Goal: Obtain resource: Obtain resource

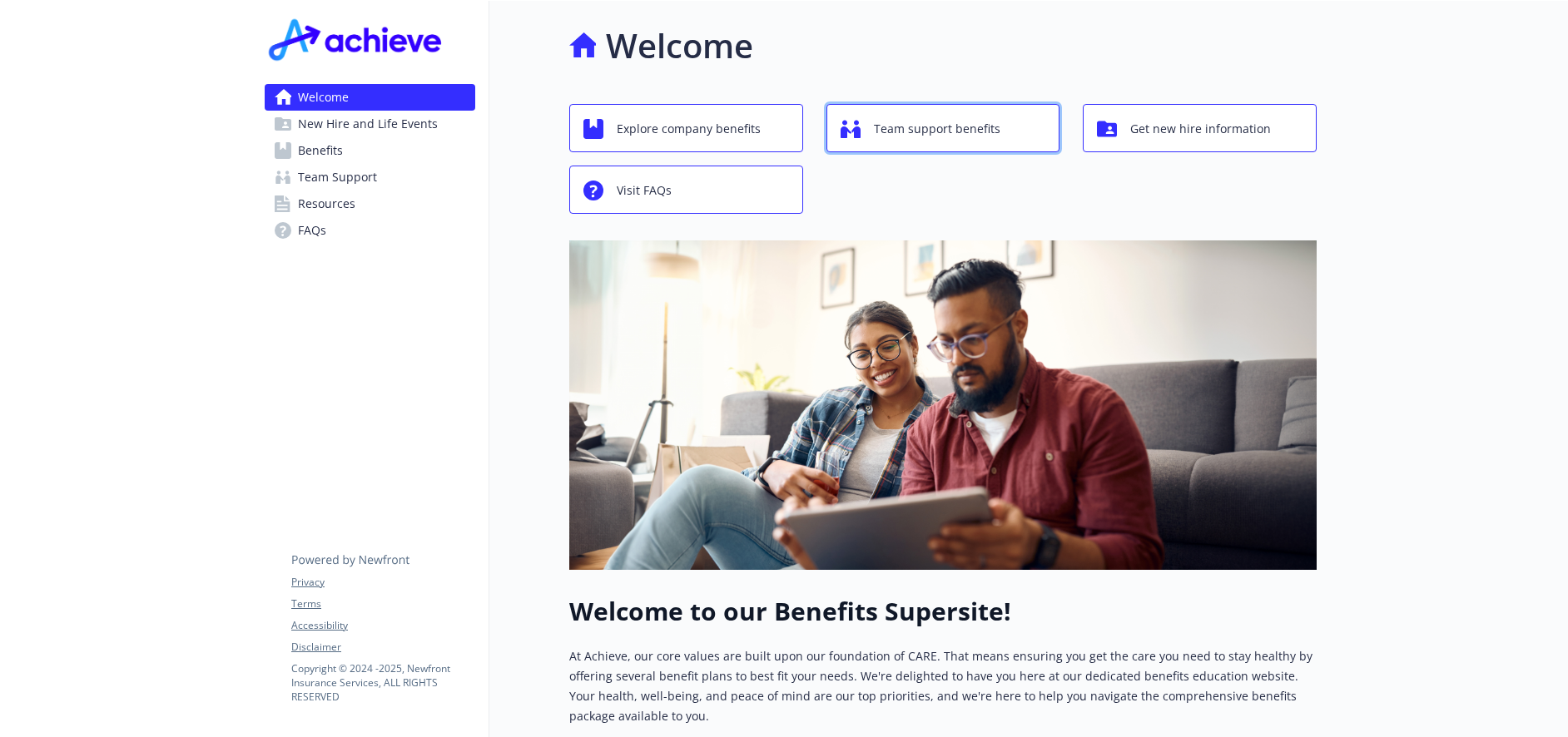
click at [955, 128] on span "Team support benefits" at bounding box center [937, 129] width 126 height 32
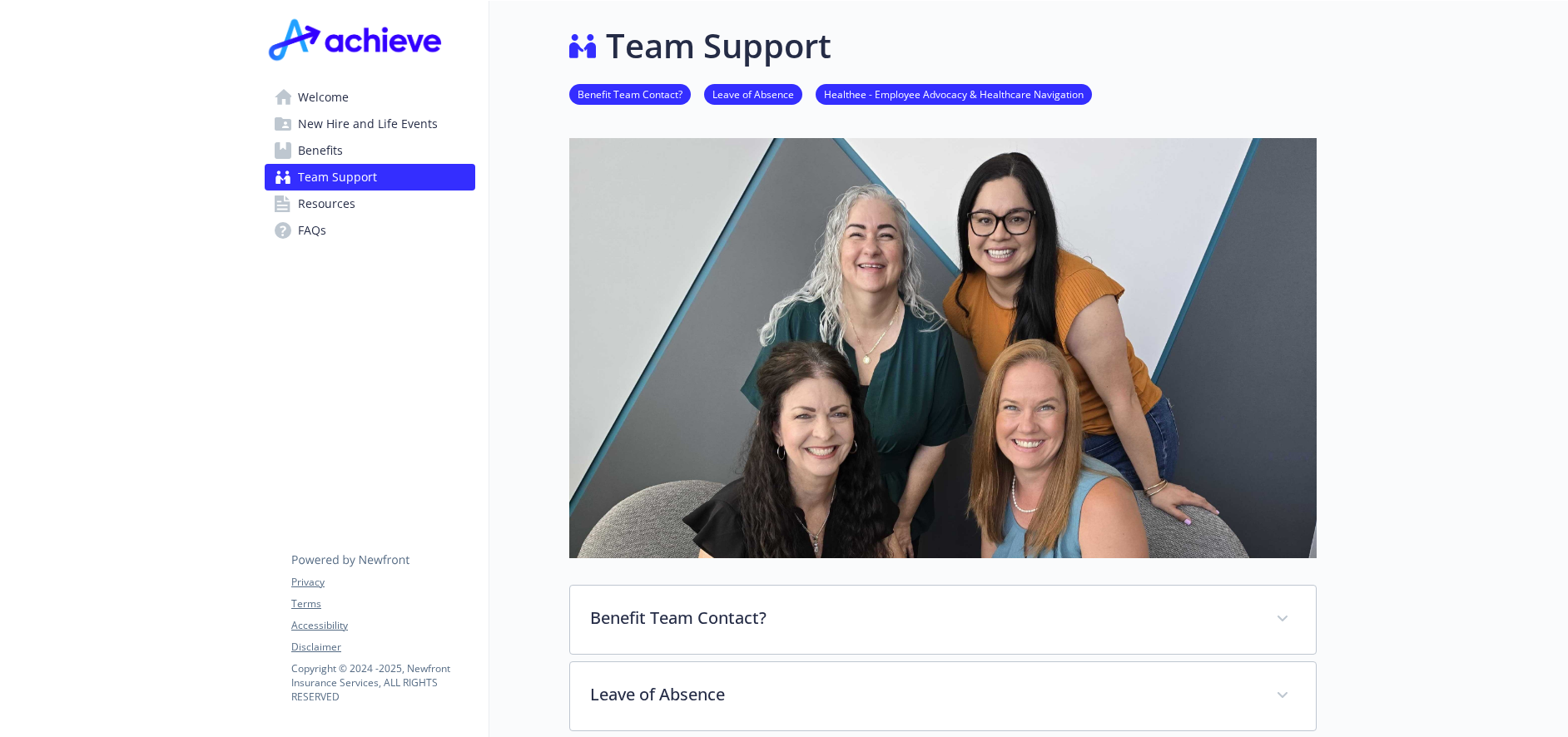
scroll to position [250, 0]
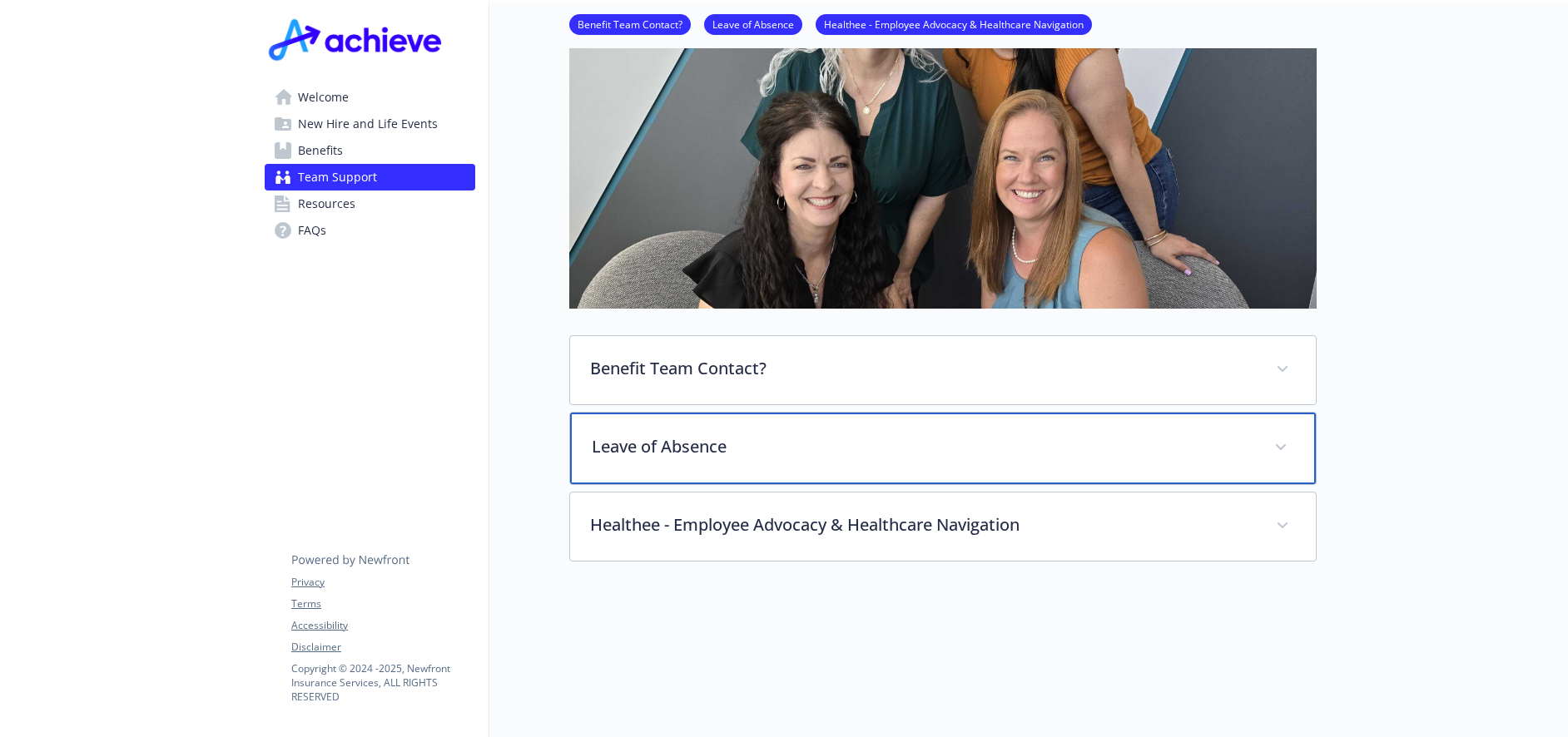
click at [703, 433] on div "Leave of Absence" at bounding box center [943, 448] width 746 height 72
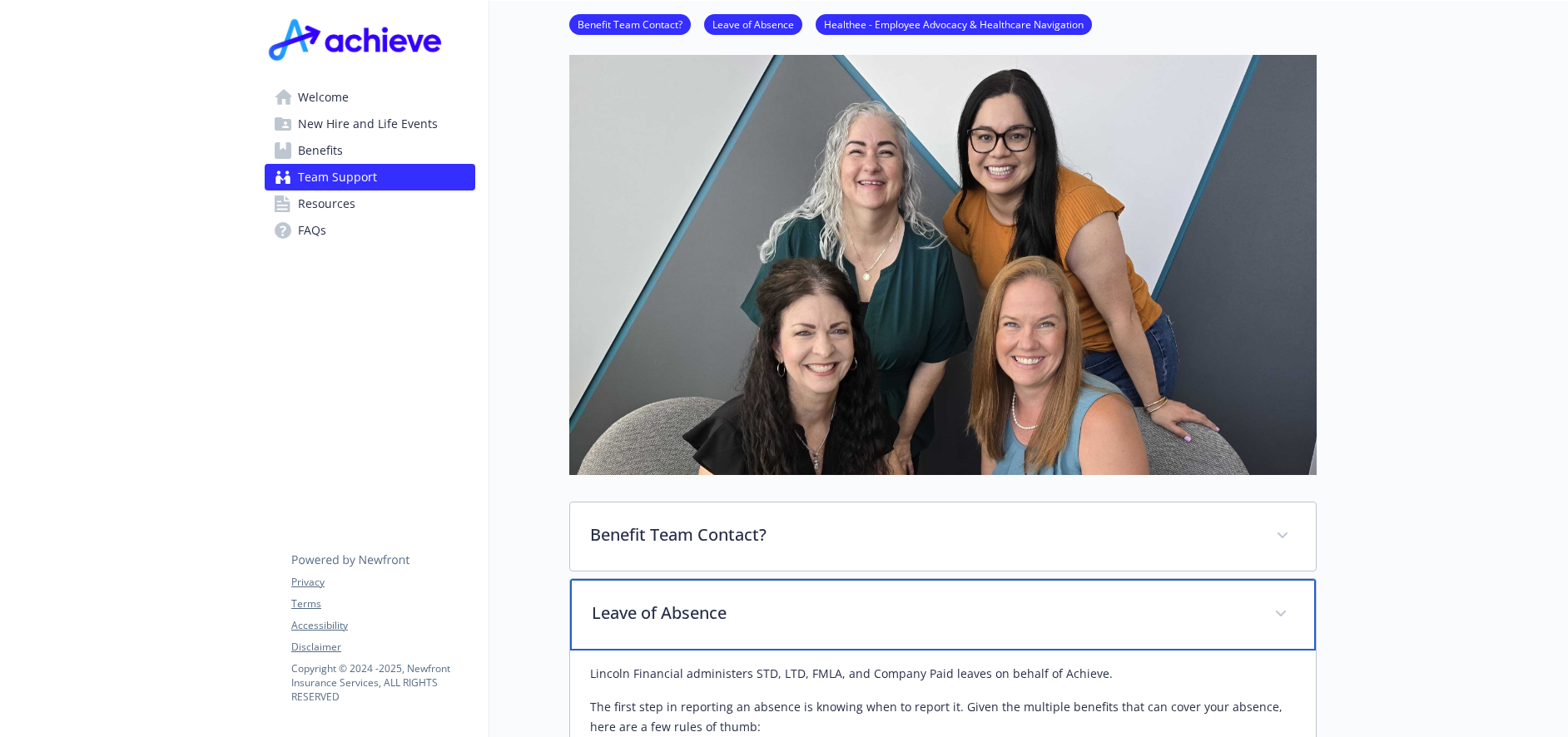
scroll to position [0, 0]
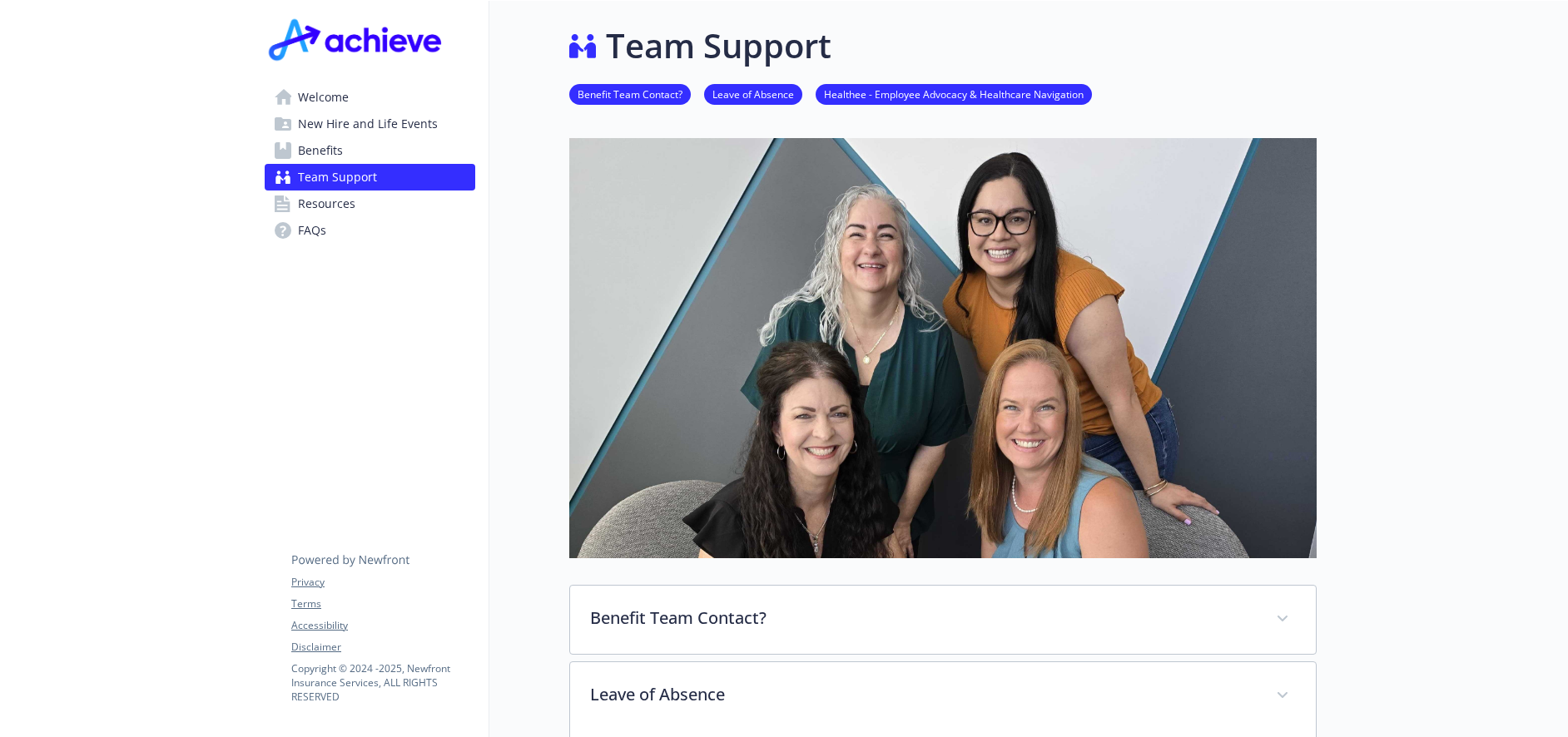
click at [372, 197] on link "Resources" at bounding box center [370, 203] width 210 height 27
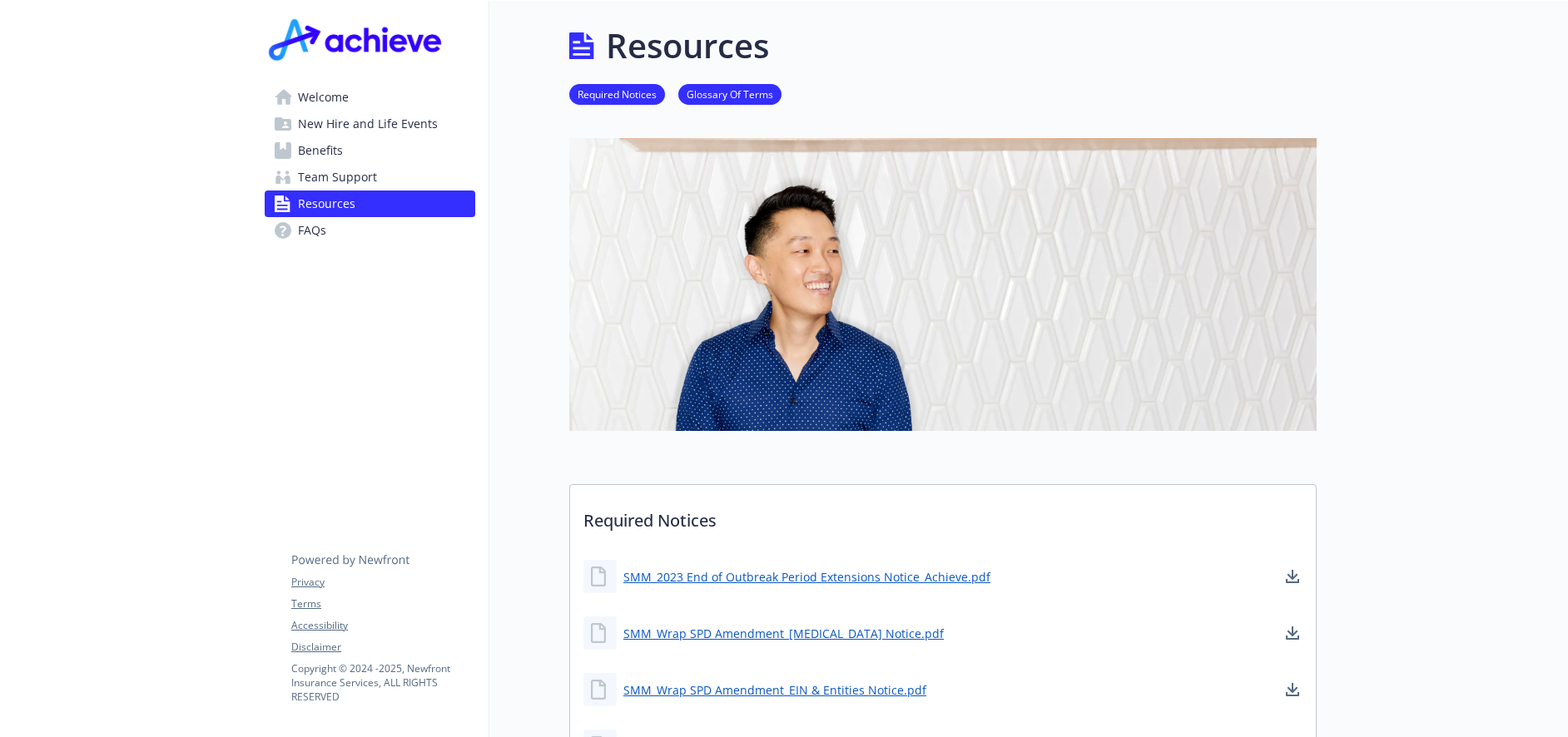
click at [347, 106] on span "Welcome" at bounding box center [323, 97] width 51 height 27
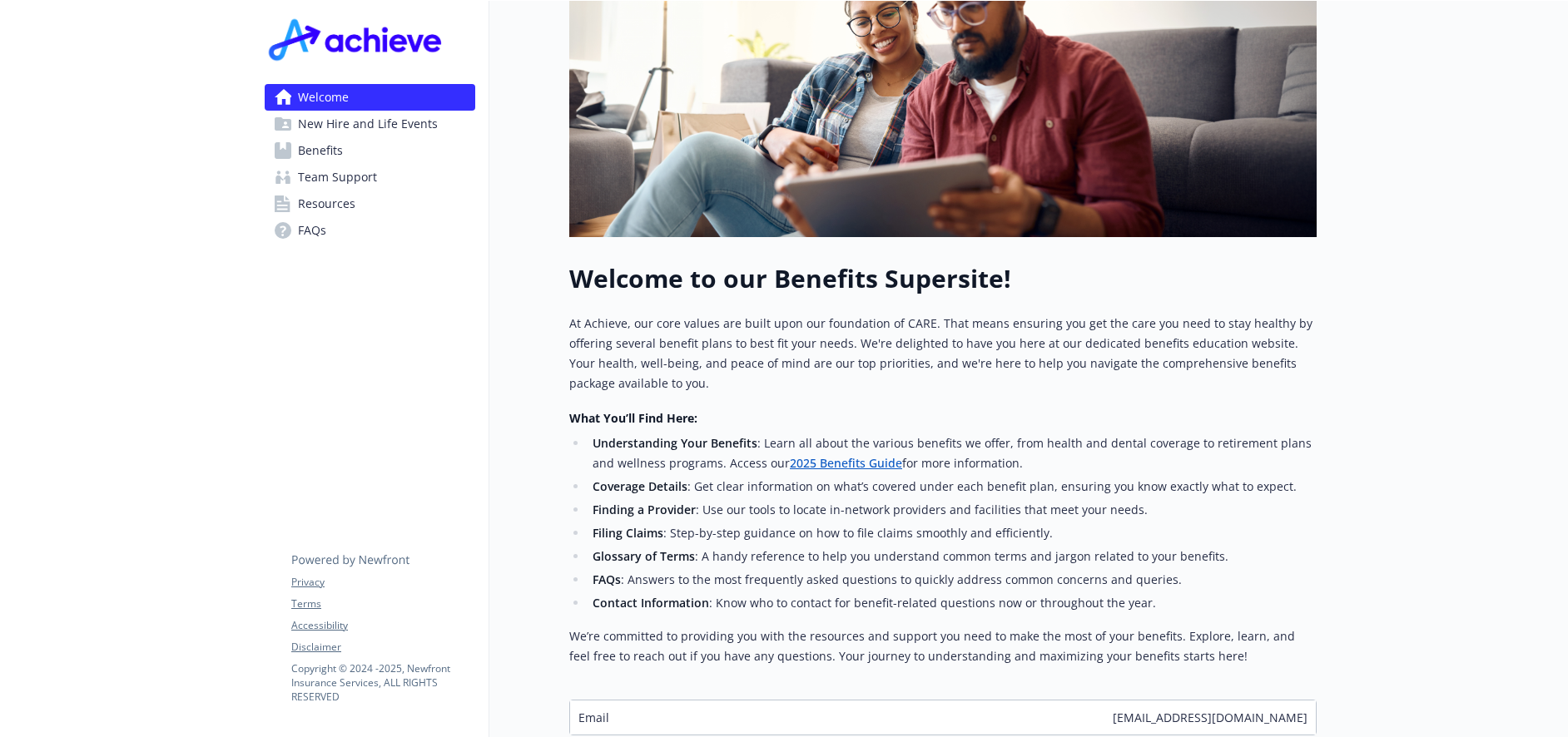
scroll to position [464, 0]
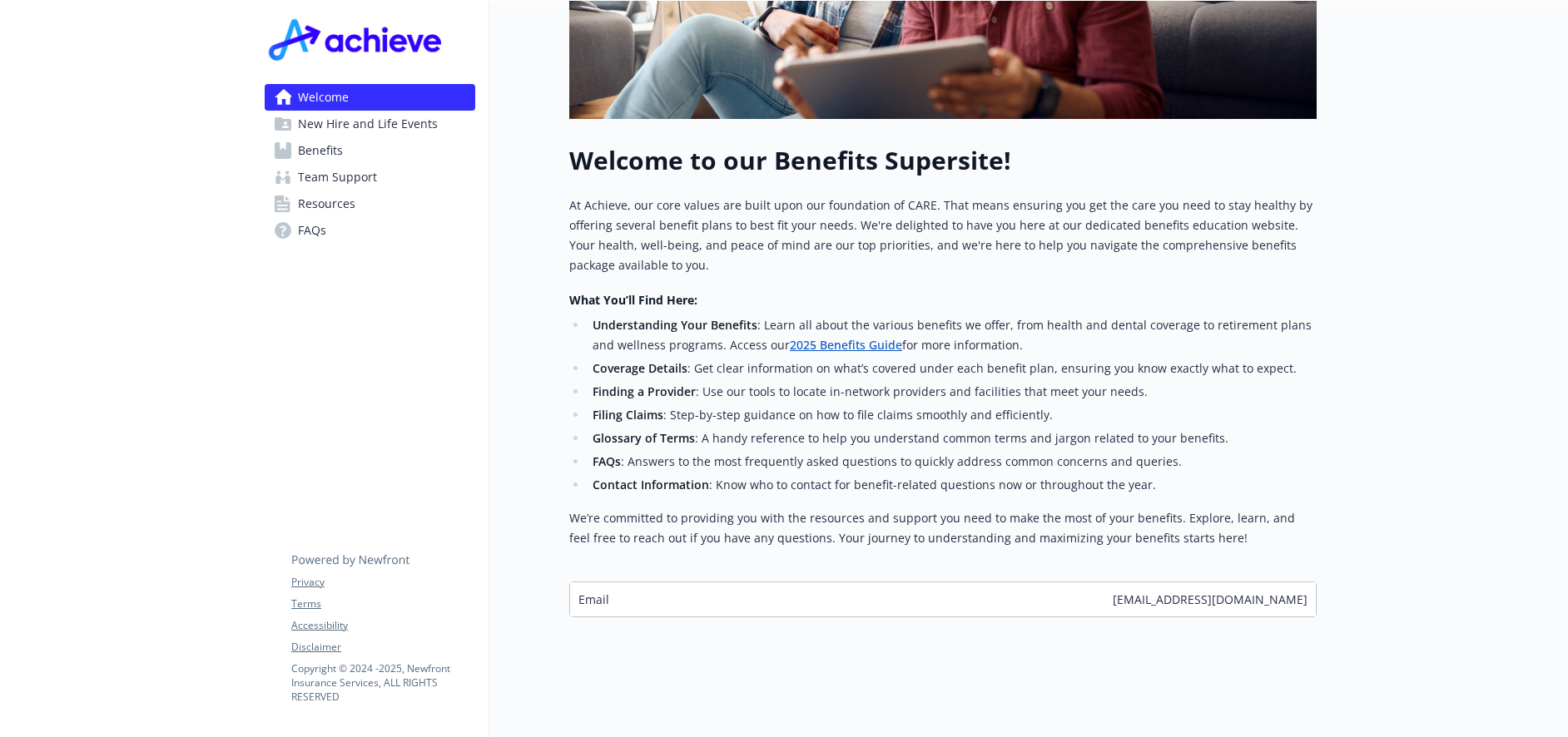
click at [383, 125] on span "New Hire and Life Events" at bounding box center [368, 124] width 140 height 27
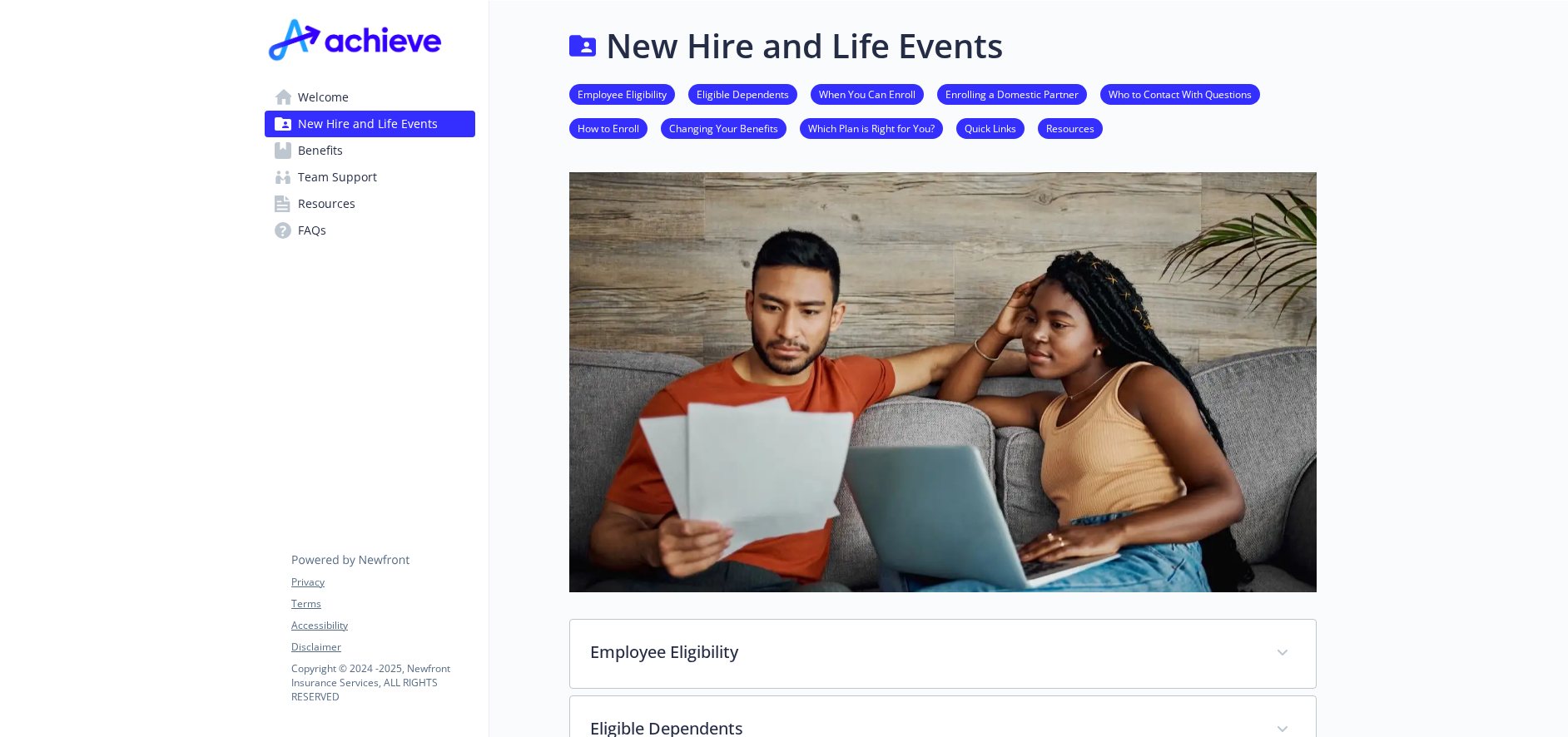
click at [1001, 129] on link "Quick Links" at bounding box center [990, 128] width 68 height 16
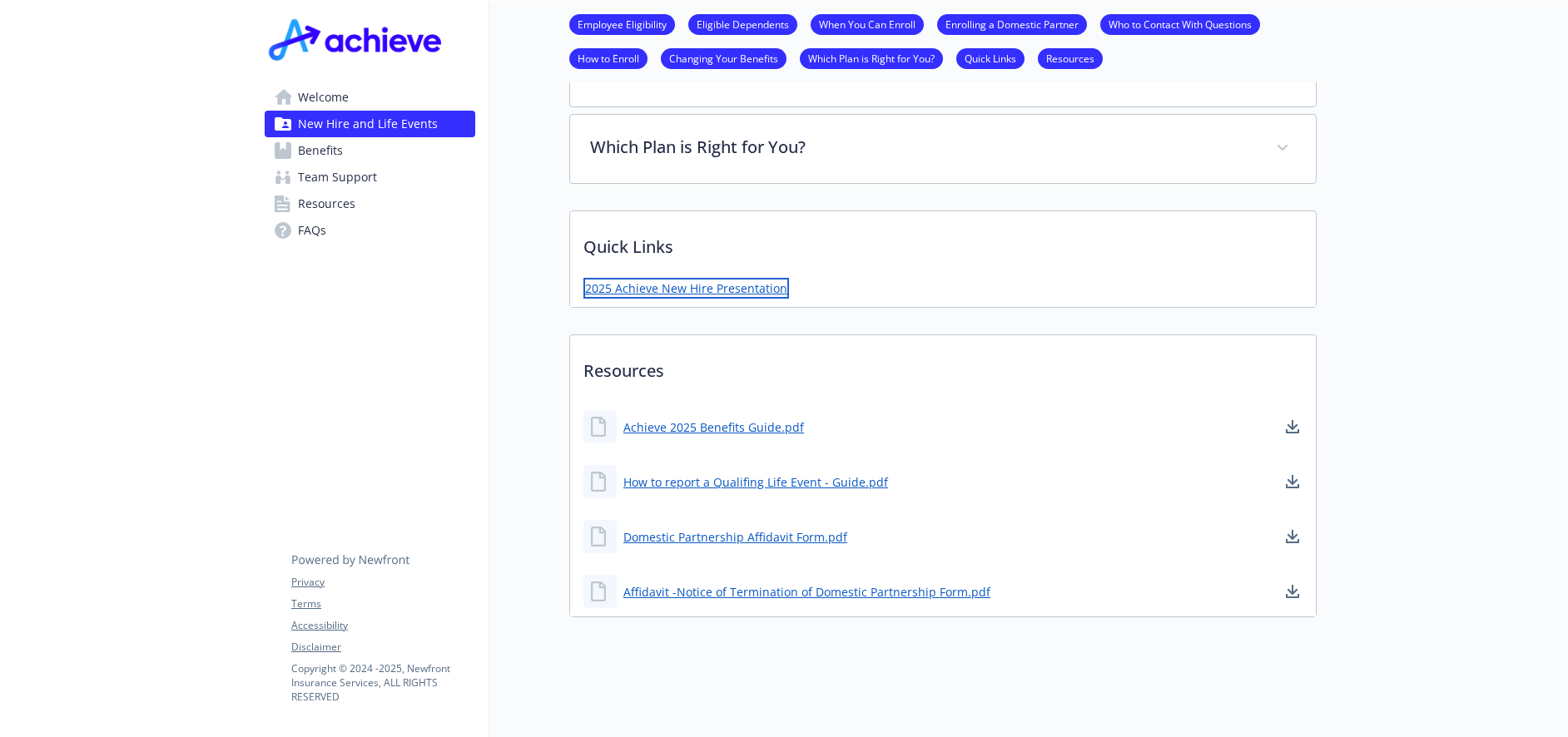
drag, startPoint x: 603, startPoint y: 286, endPoint x: 631, endPoint y: 275, distance: 30.1
click at [631, 278] on link "2025 Achieve New Hire Presentation" at bounding box center [686, 288] width 206 height 21
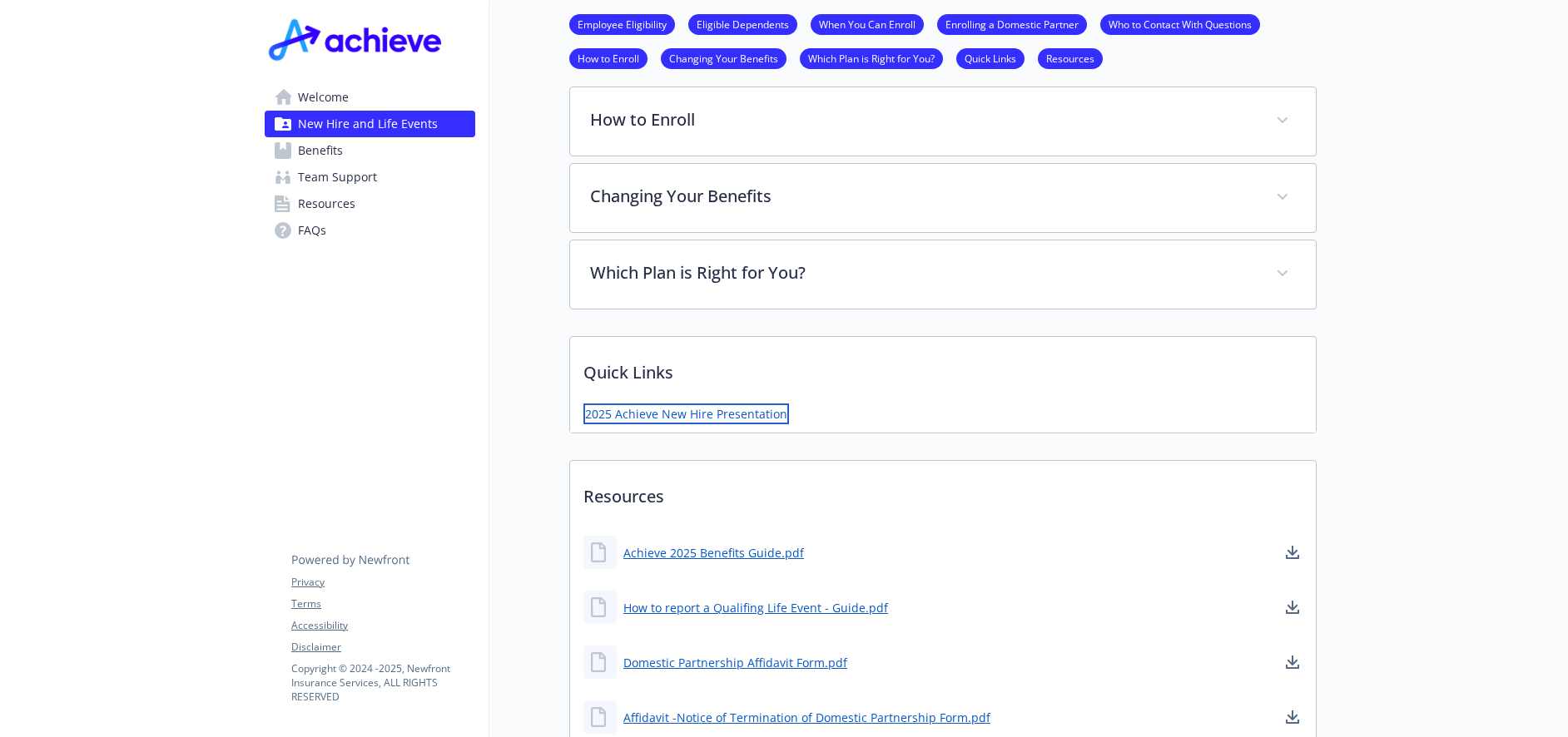
scroll to position [998, 12]
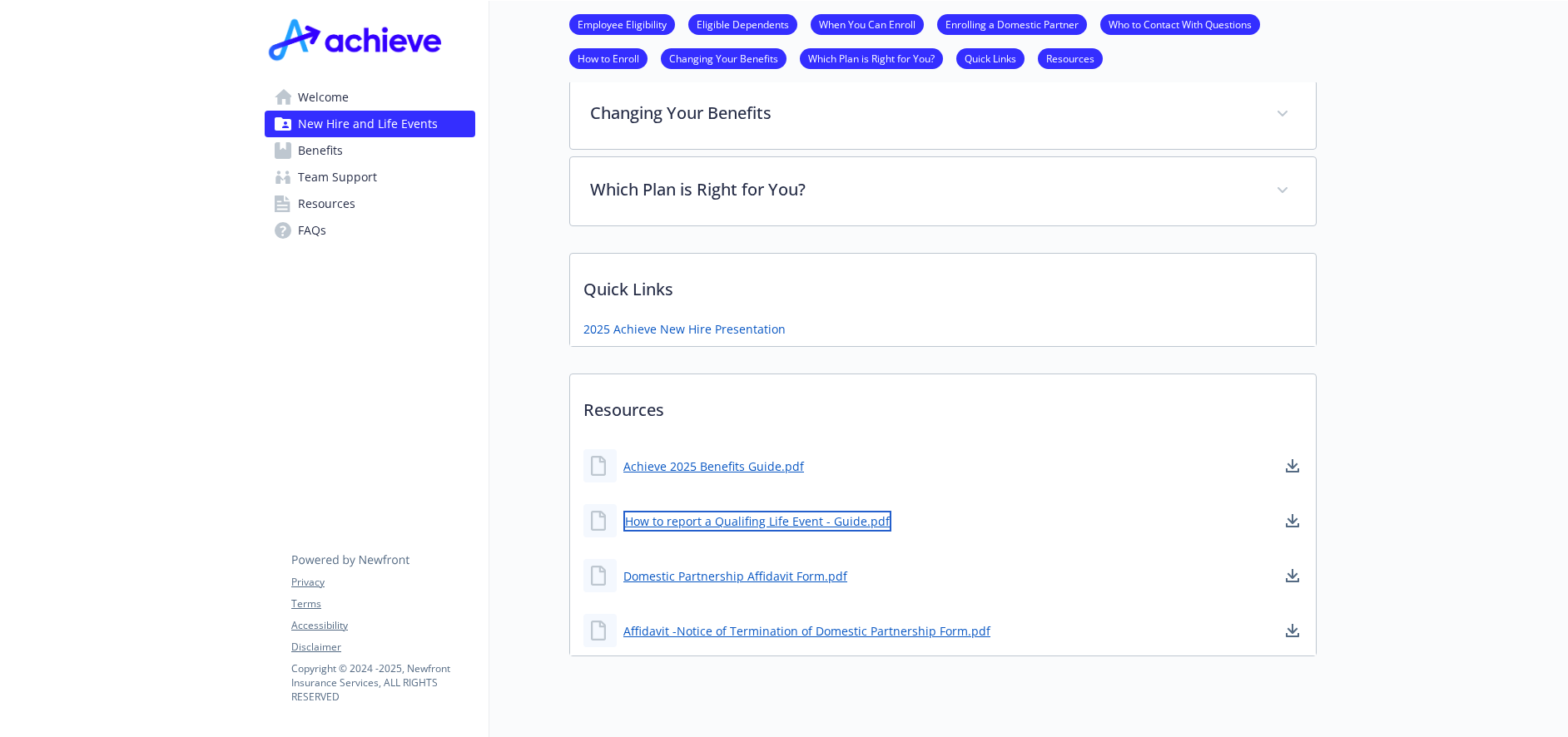
click at [776, 525] on link "How to report a Qualifing Life Event - Guide.pdf" at bounding box center [758, 522] width 268 height 21
